Goal: Download file/media

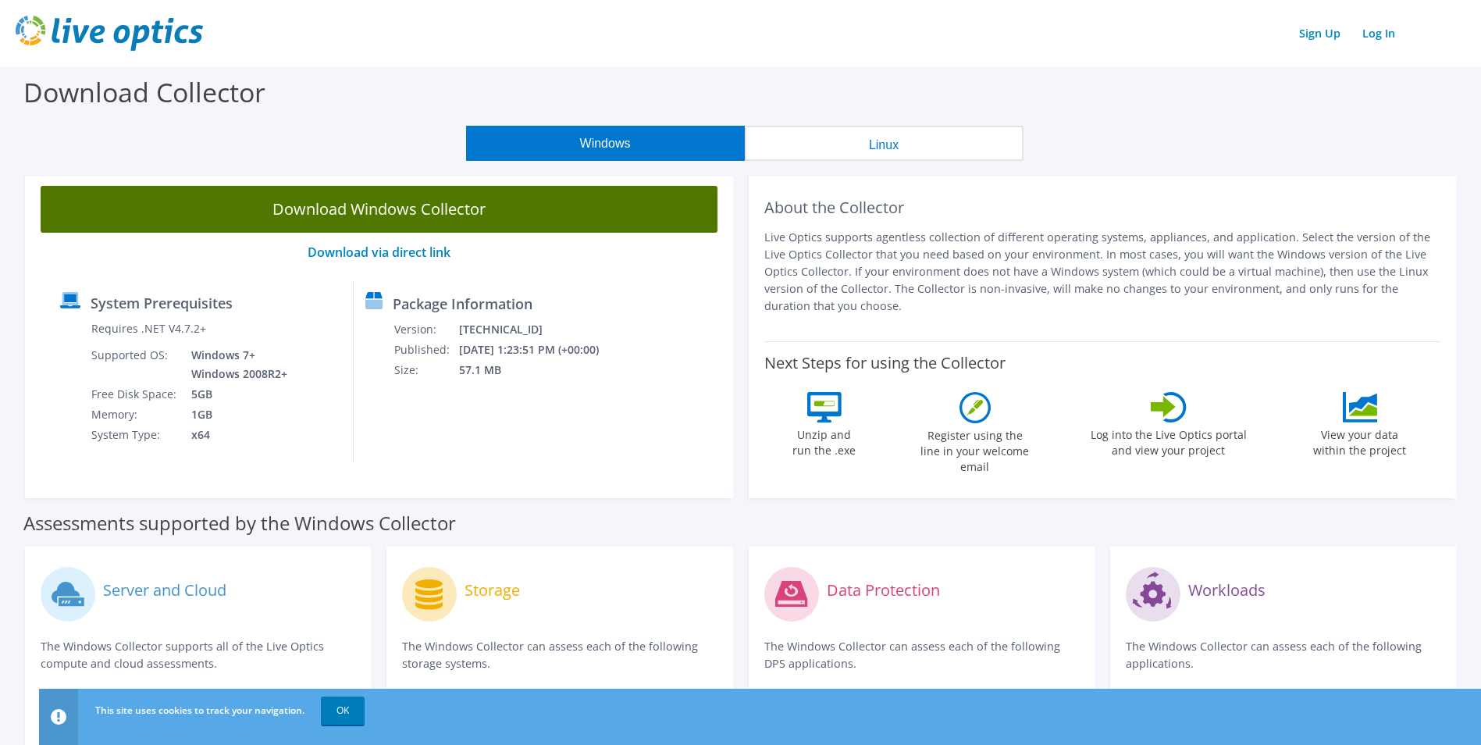
click at [379, 209] on link "Download Windows Collector" at bounding box center [379, 209] width 677 height 47
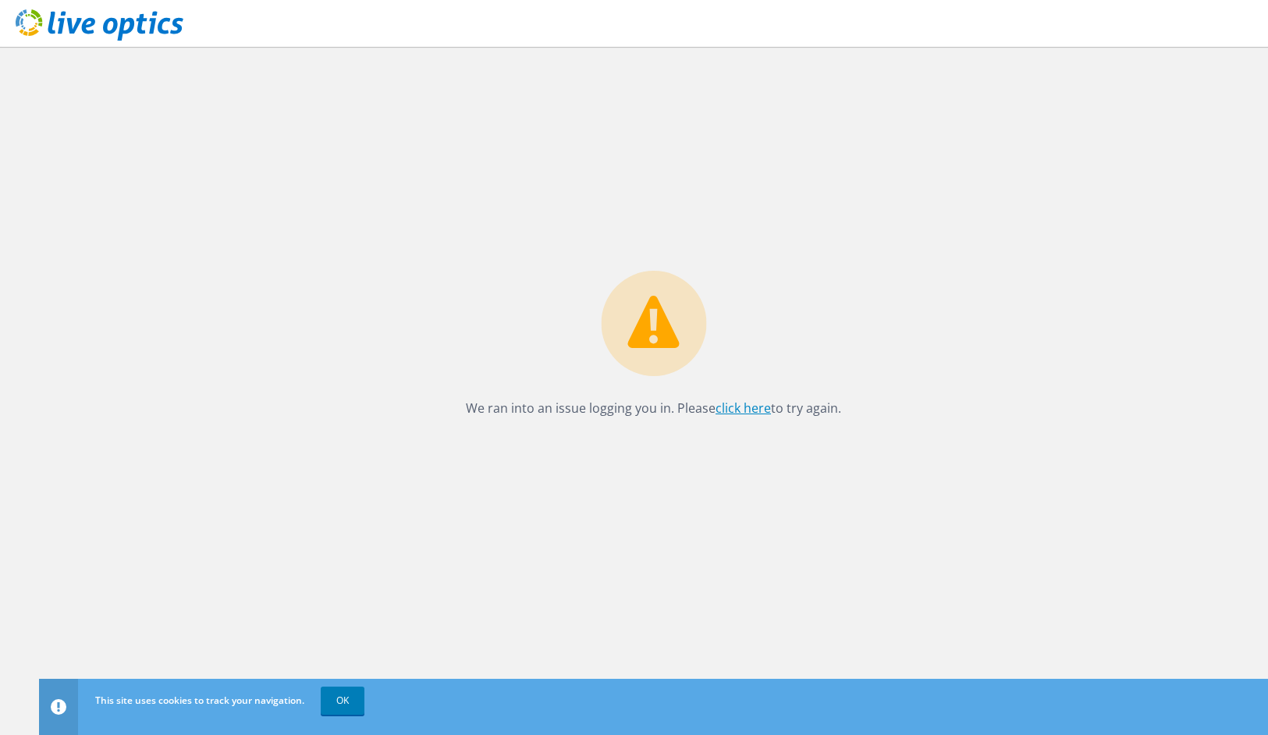
click at [748, 411] on link "click here" at bounding box center [743, 408] width 55 height 17
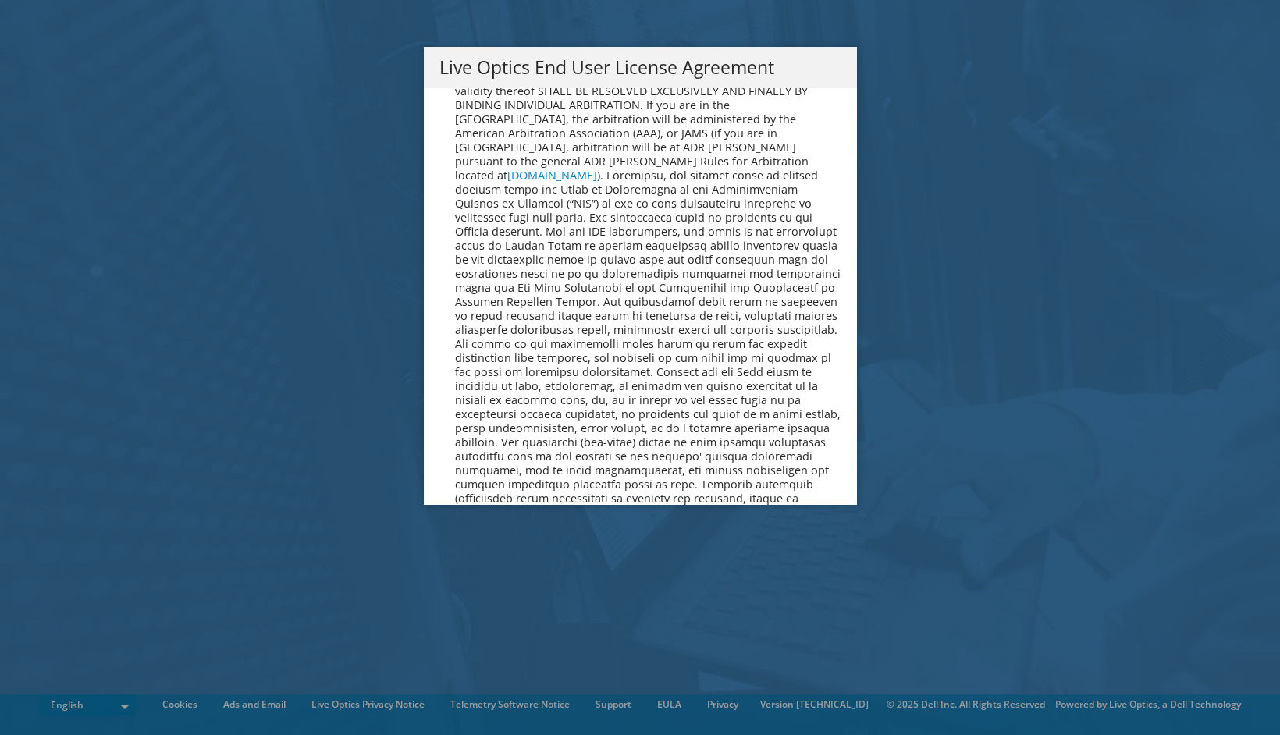
scroll to position [5902, 0]
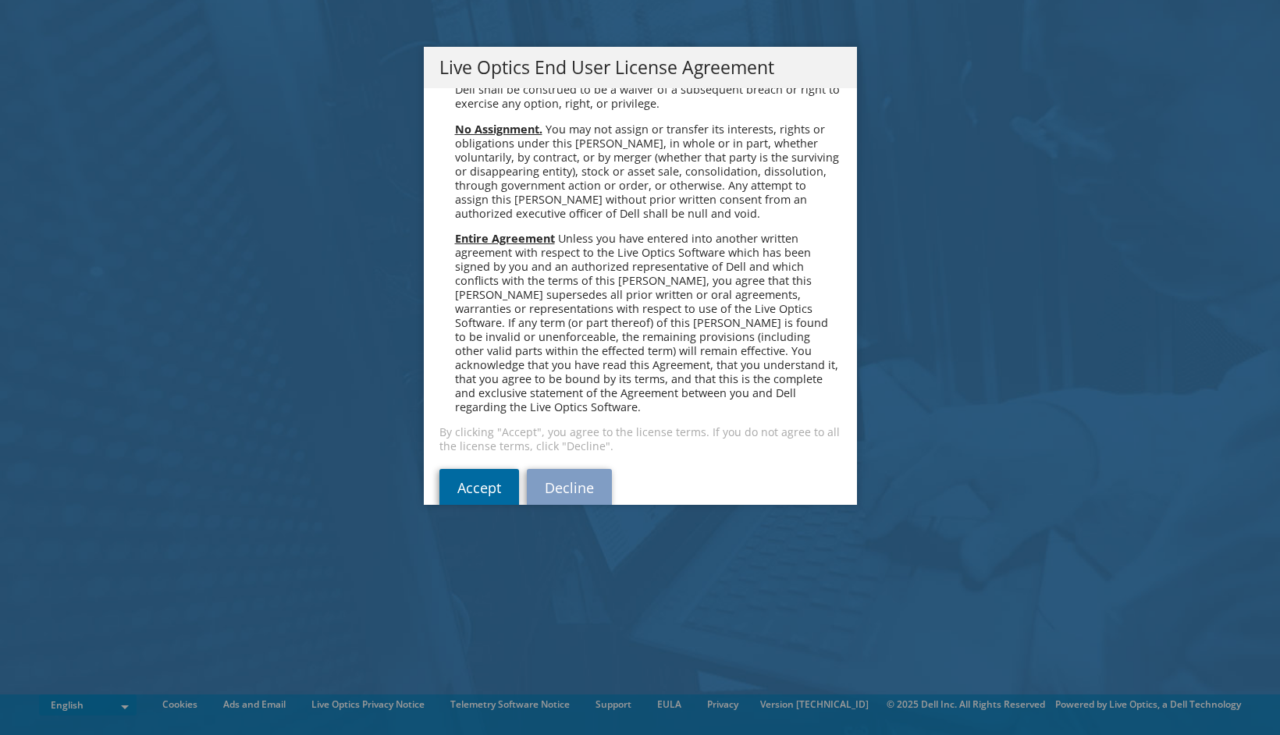
click at [477, 469] on link "Accept" at bounding box center [479, 487] width 80 height 37
